Goal: Navigation & Orientation: Understand site structure

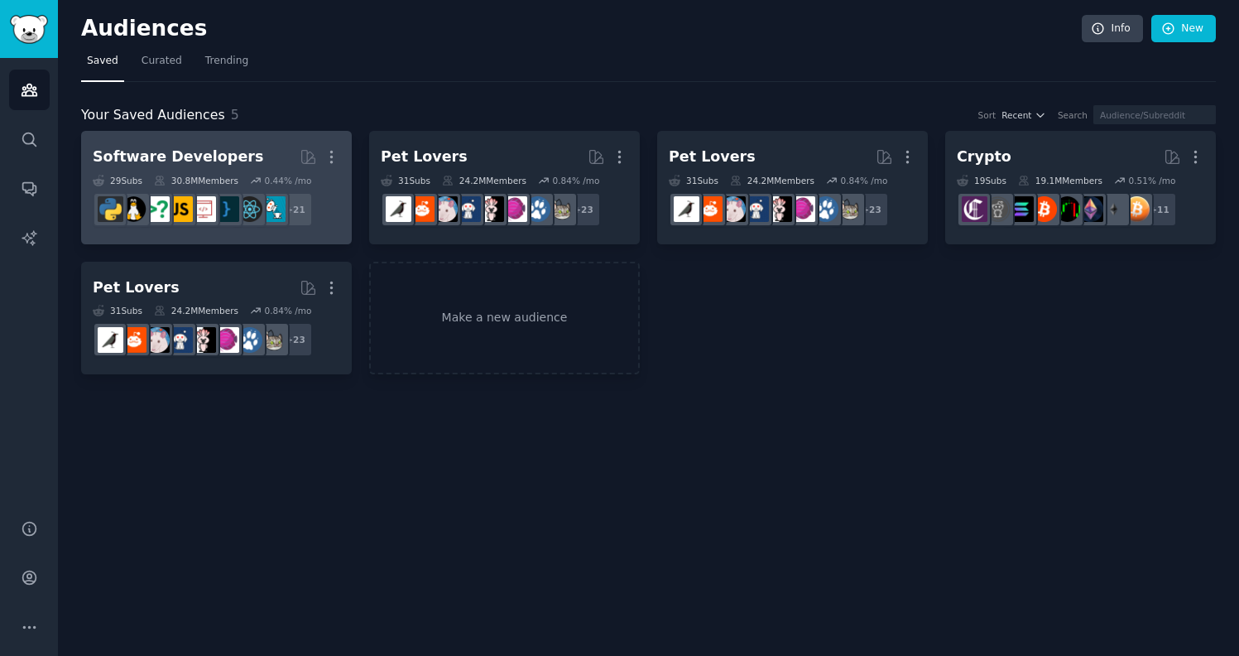
click at [257, 157] on h2 "Software Developers More" at bounding box center [216, 156] width 247 height 29
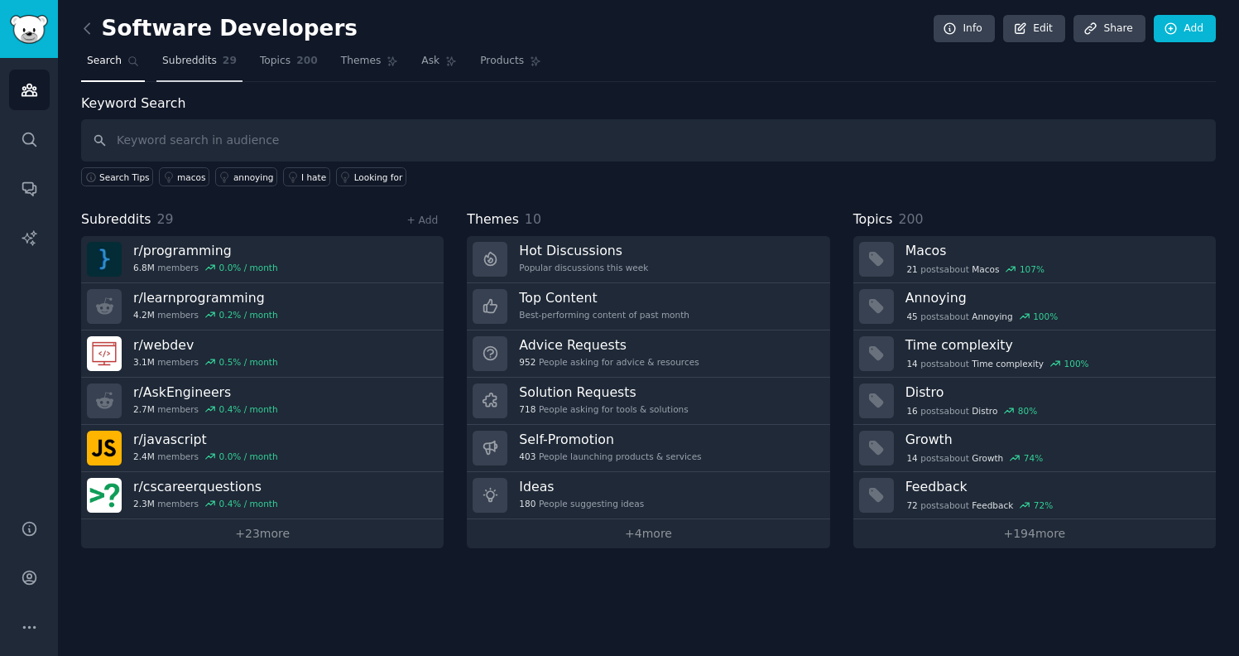
click at [193, 61] on span "Subreddits" at bounding box center [189, 61] width 55 height 15
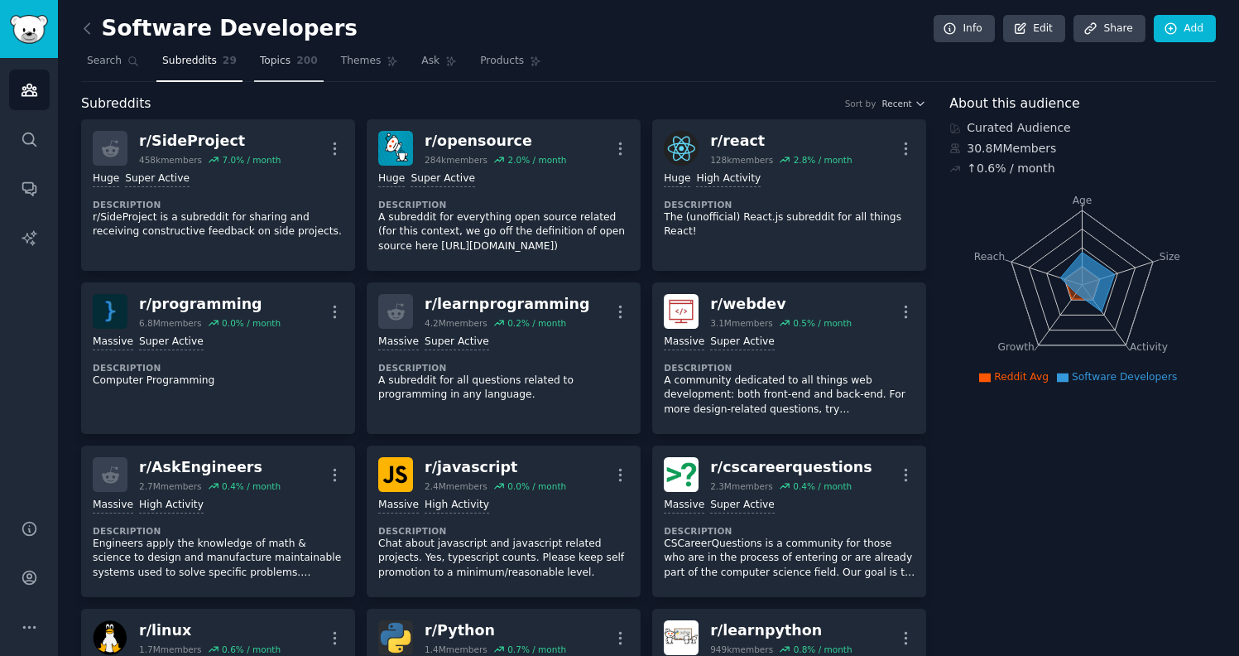
click at [270, 61] on span "Topics" at bounding box center [275, 61] width 31 height 15
click at [369, 65] on span "Themes" at bounding box center [361, 61] width 41 height 15
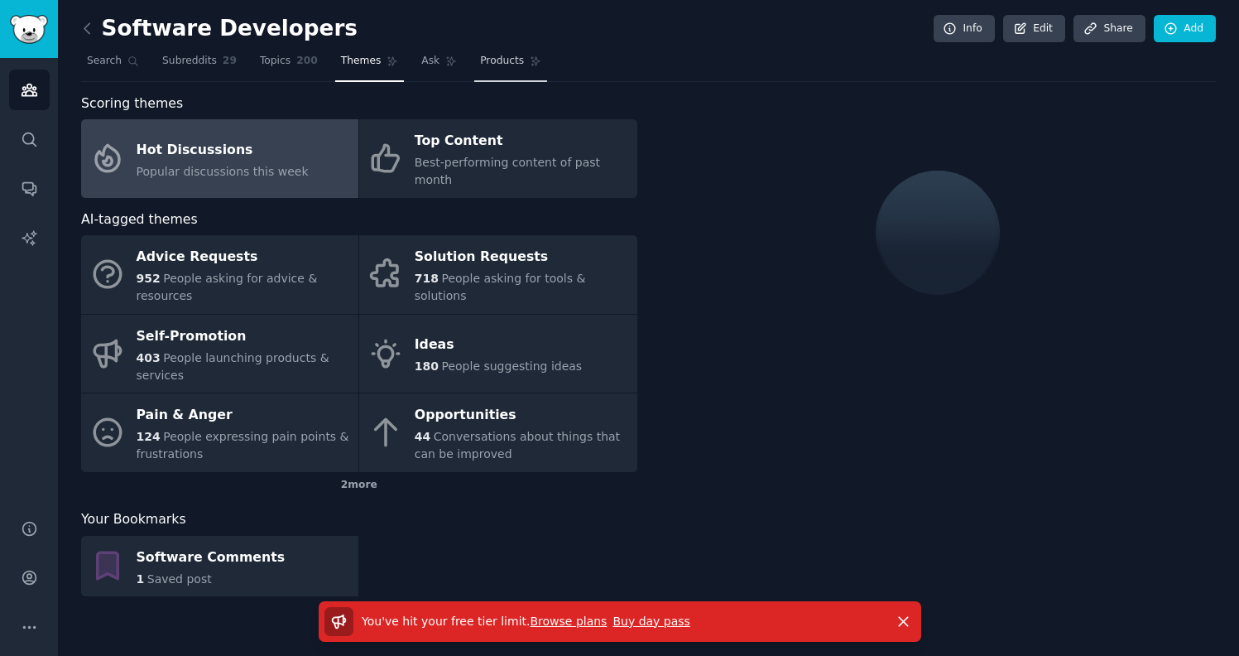
click at [494, 65] on span "Products" at bounding box center [502, 61] width 44 height 15
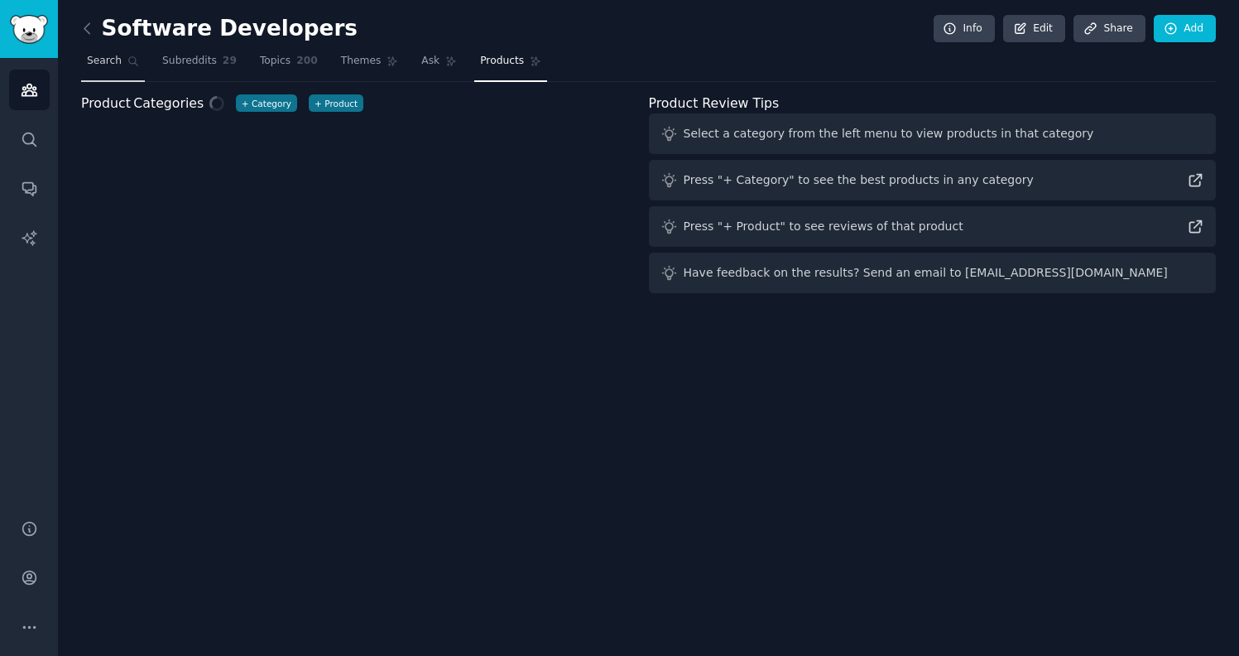
click at [91, 65] on span "Search" at bounding box center [104, 61] width 35 height 15
